Goal: Transaction & Acquisition: Purchase product/service

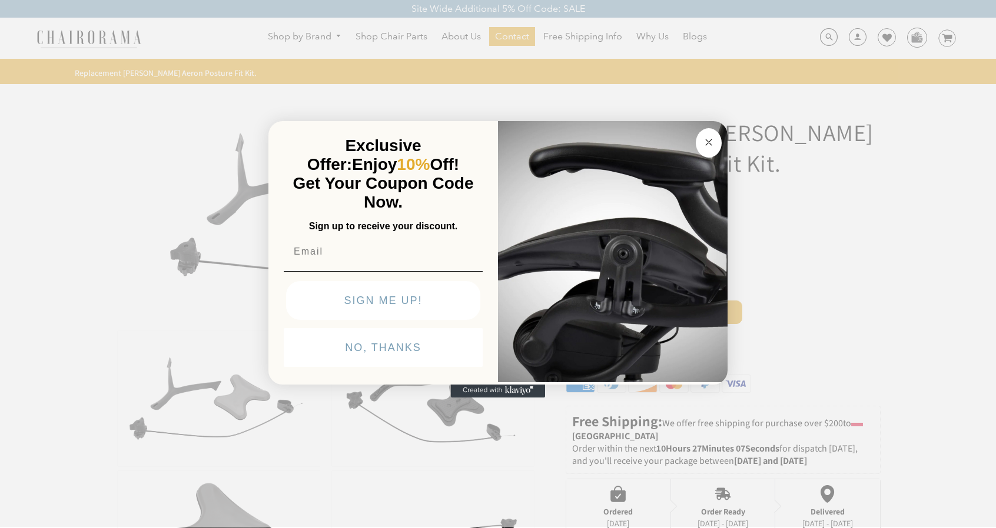
click at [706, 147] on circle "Close dialog" at bounding box center [709, 143] width 14 height 14
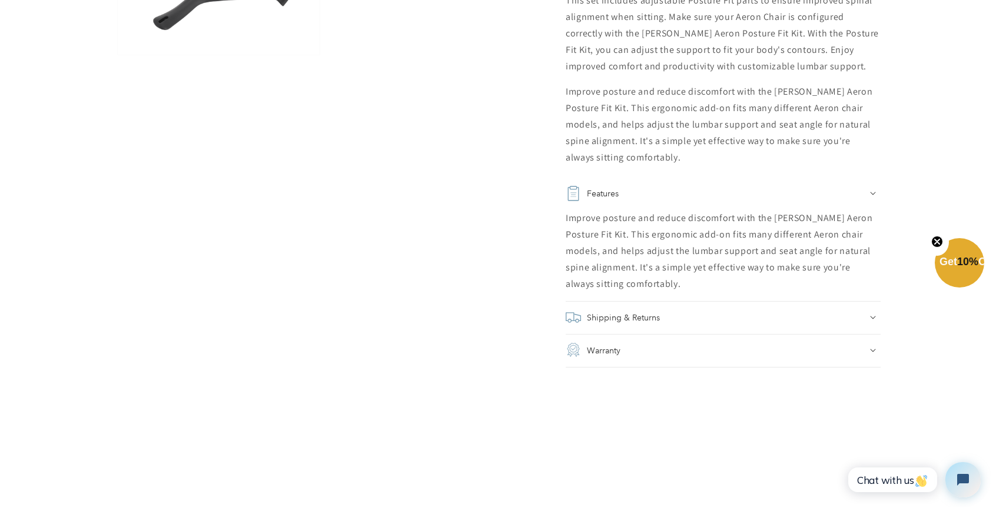
scroll to position [706, 0]
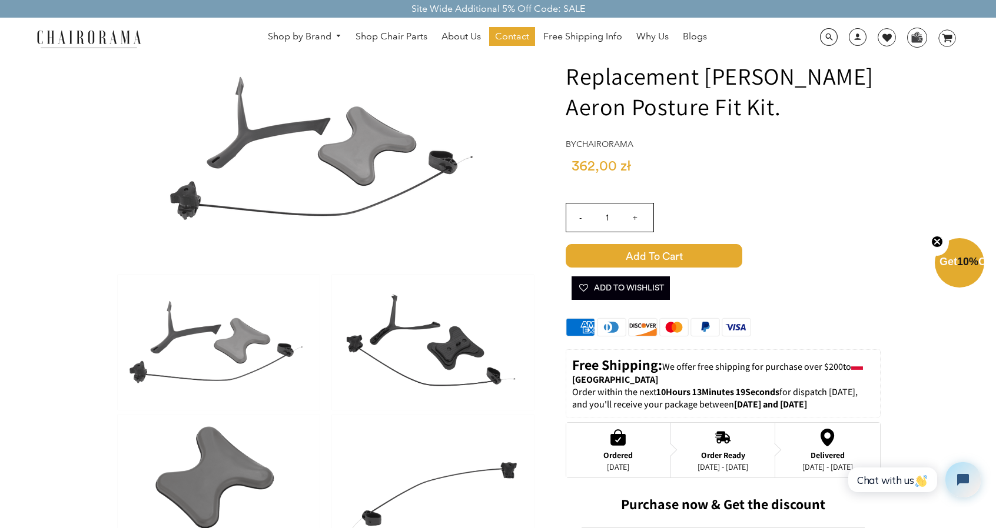
scroll to position [59, 0]
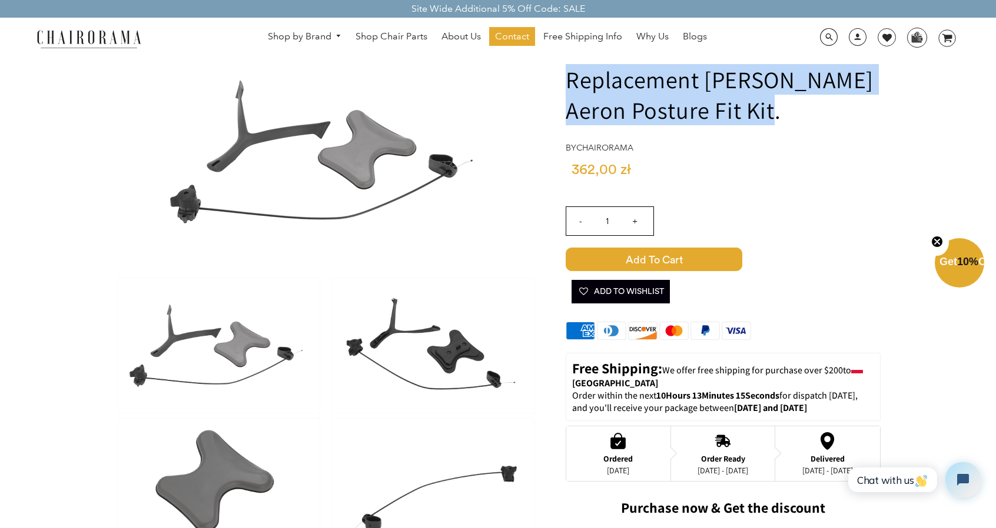
drag, startPoint x: 570, startPoint y: 79, endPoint x: 768, endPoint y: 116, distance: 201.6
click at [768, 116] on h1 "Replacement [PERSON_NAME] Aeron Posture Fit Kit." at bounding box center [722, 94] width 315 height 61
copy h1 "Replacement Herman Miller Aeron Posture Fit Kit"
